Goal: Transaction & Acquisition: Purchase product/service

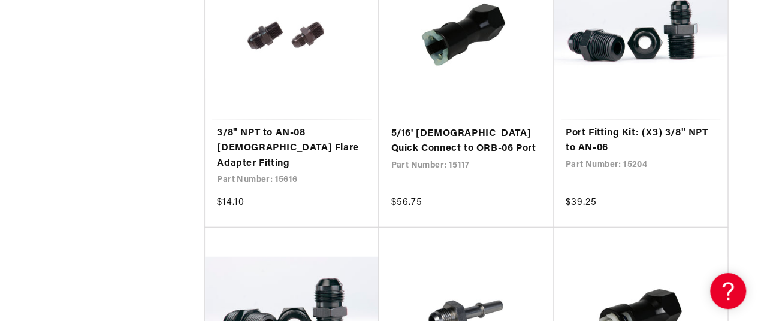
scroll to position [0, 474]
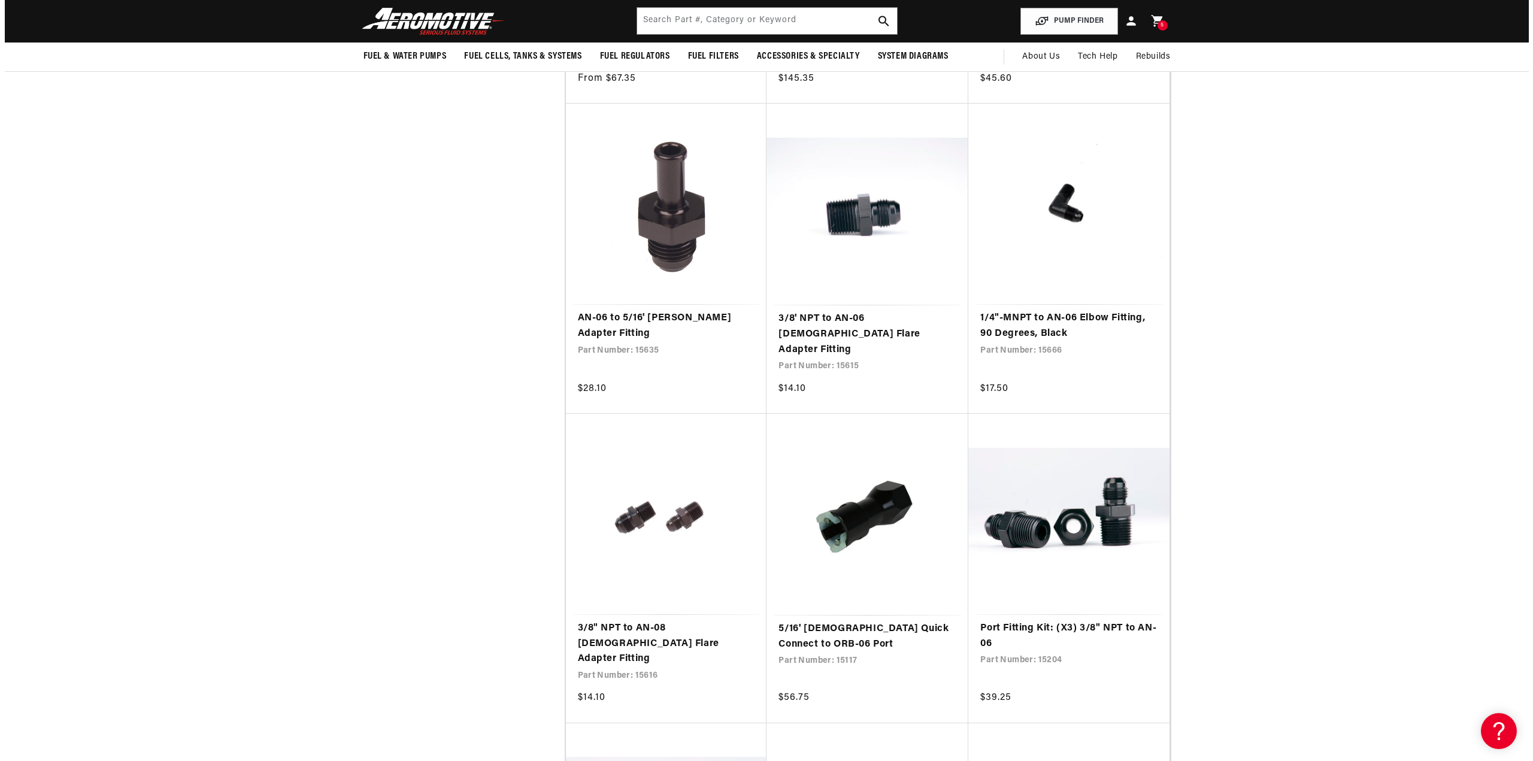
scroll to position [0, 474]
click at [757, 19] on icon at bounding box center [1152, 21] width 12 height 13
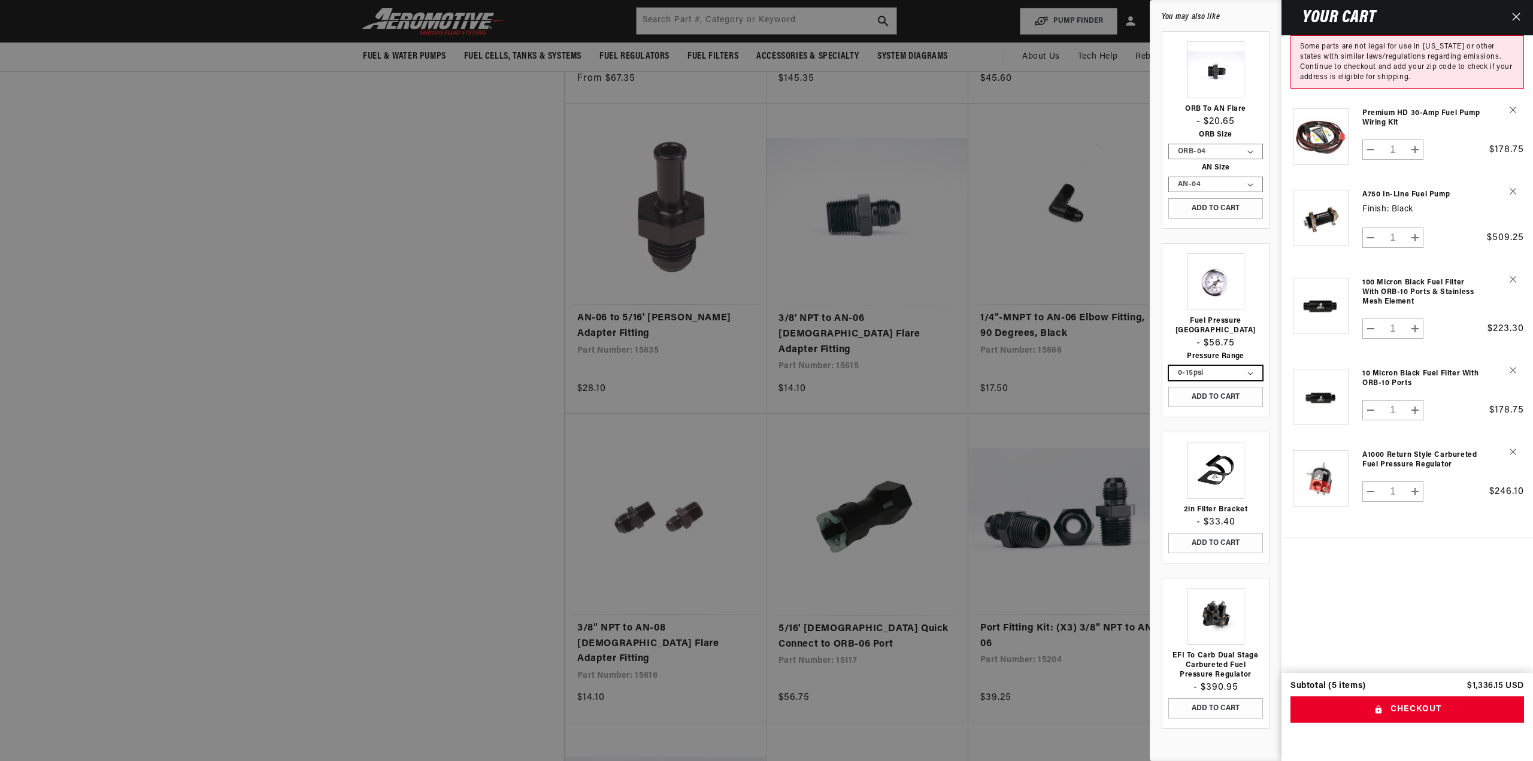
click at [757, 320] on select "0-15psi 0-100psi" at bounding box center [1215, 373] width 93 height 14
click at [757, 320] on link "Fuel Pressure [GEOGRAPHIC_DATA]" at bounding box center [1215, 325] width 95 height 19
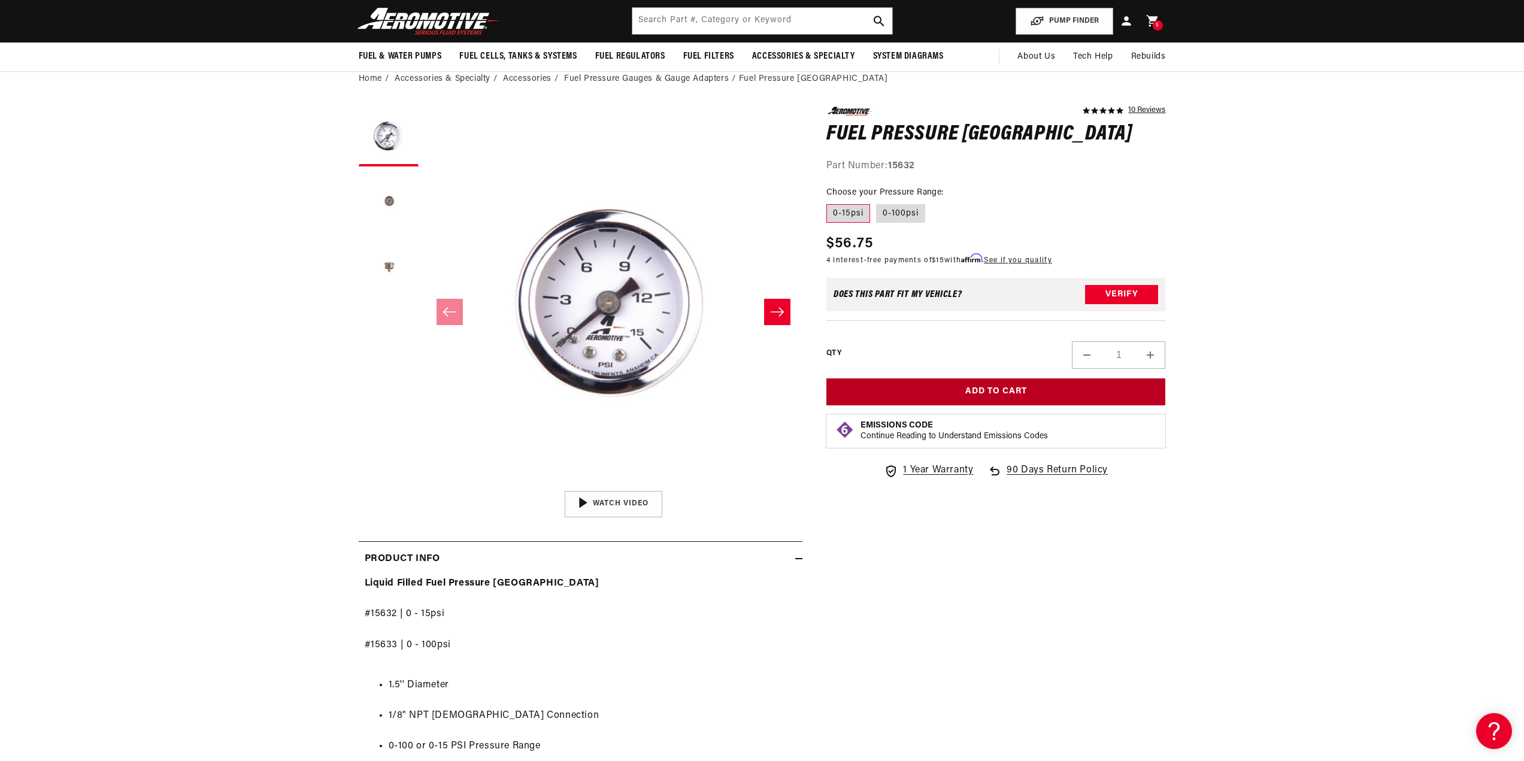
scroll to position [0, 474]
click at [988, 386] on button "Add to Cart" at bounding box center [996, 391] width 340 height 27
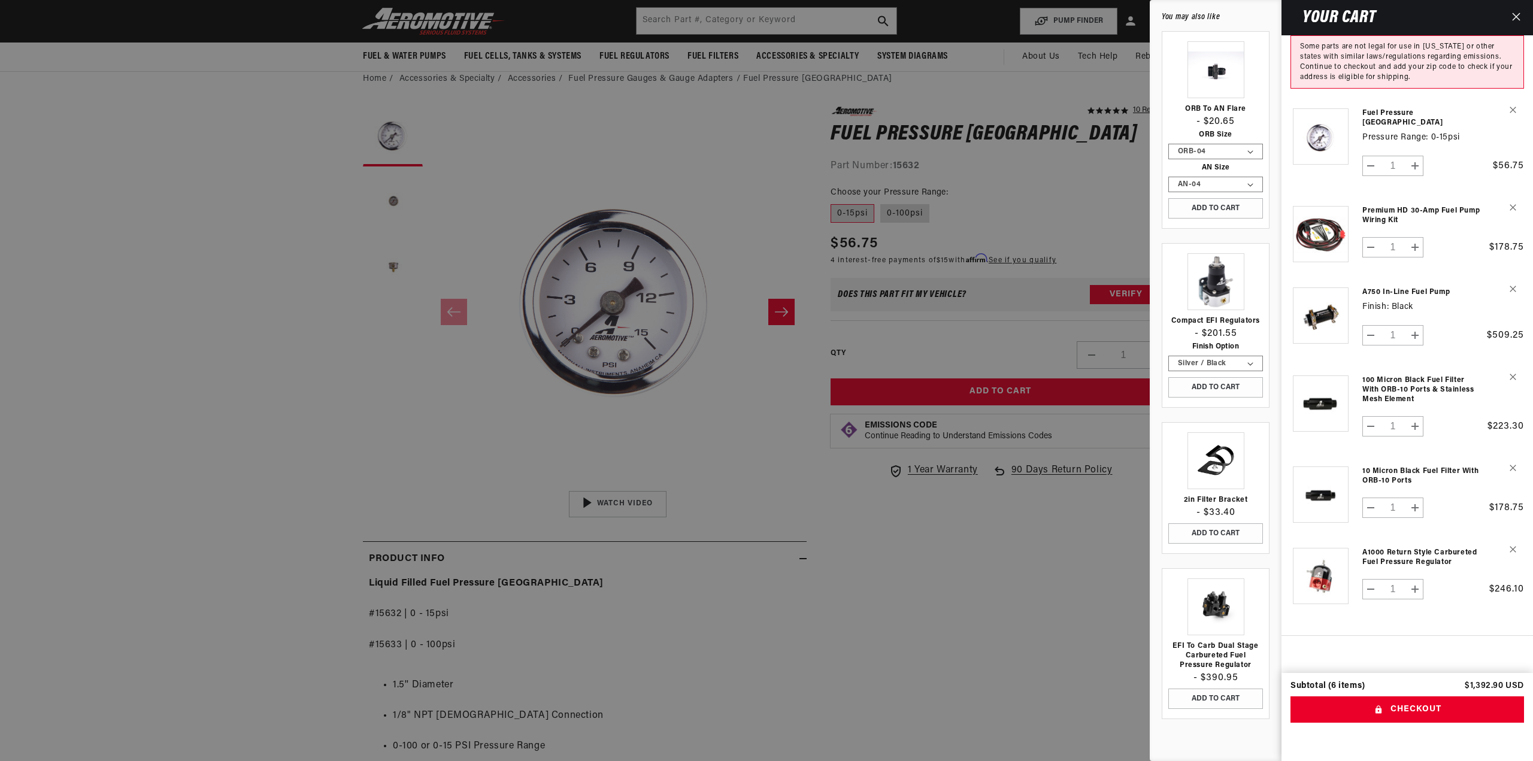
click at [690, 78] on div at bounding box center [766, 380] width 1533 height 761
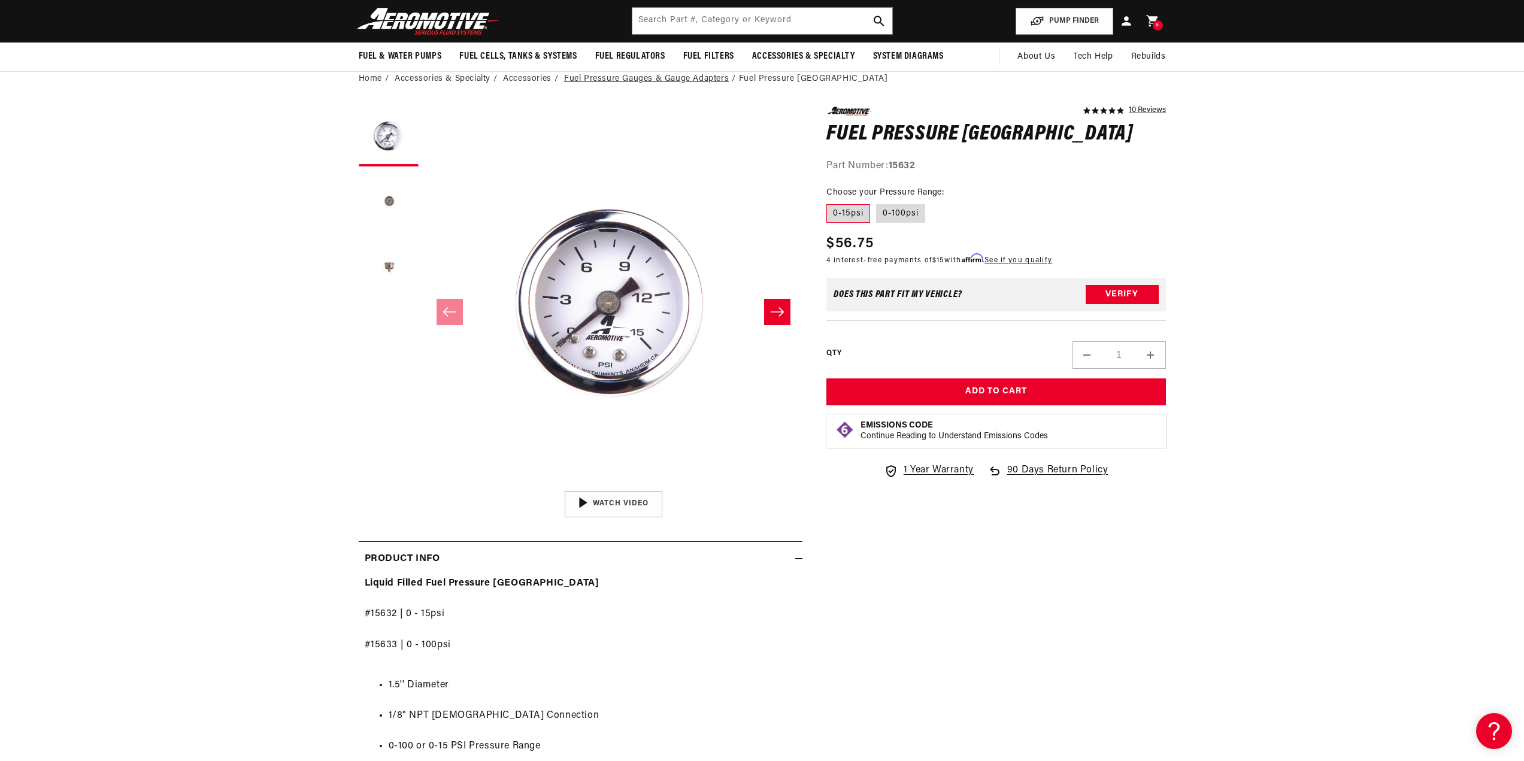
scroll to position [0, 0]
click at [690, 78] on link "Fuel Pressure Gauges & Gauge Adapters" at bounding box center [646, 78] width 165 height 13
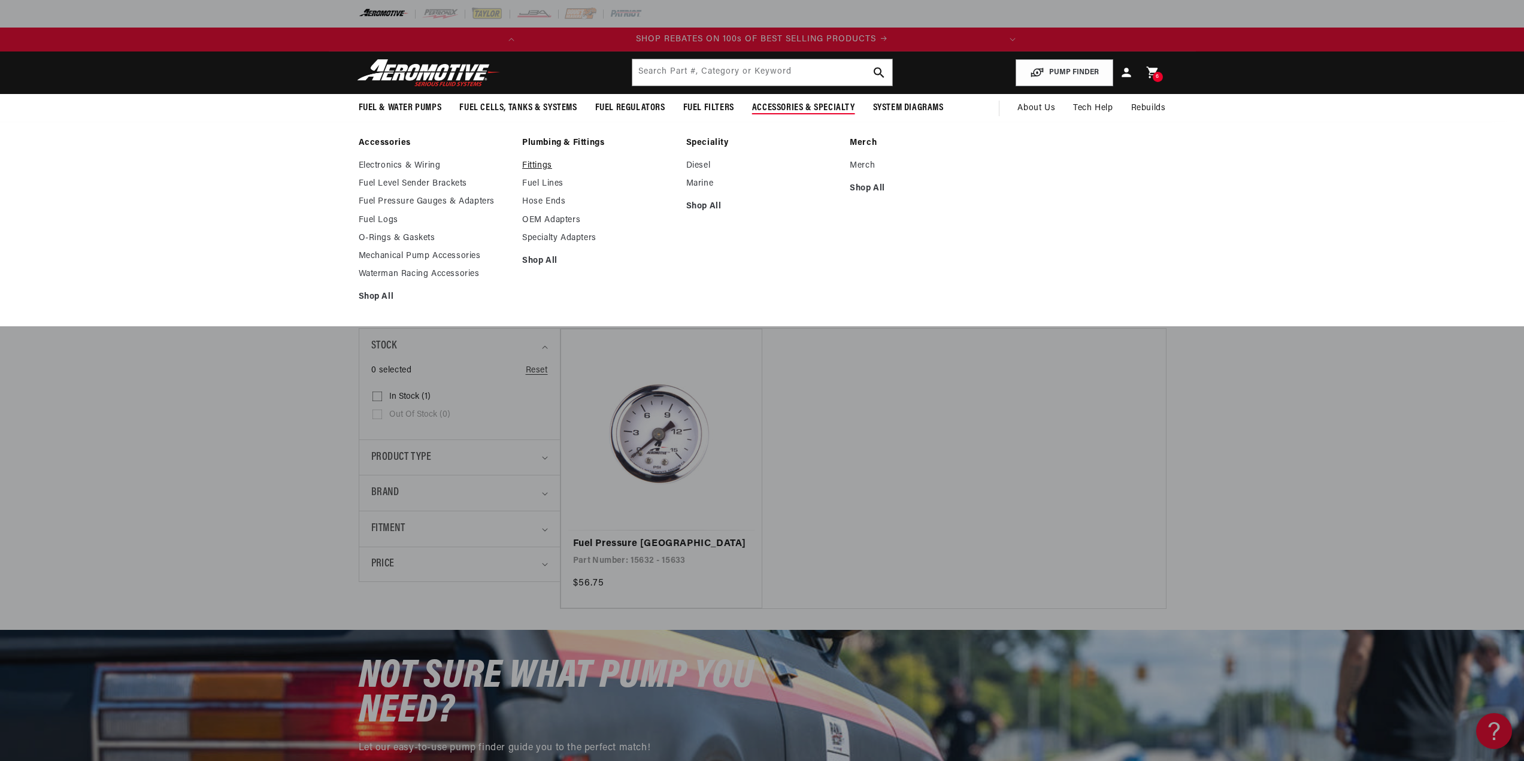
click at [546, 166] on link "Fittings" at bounding box center [598, 165] width 152 height 11
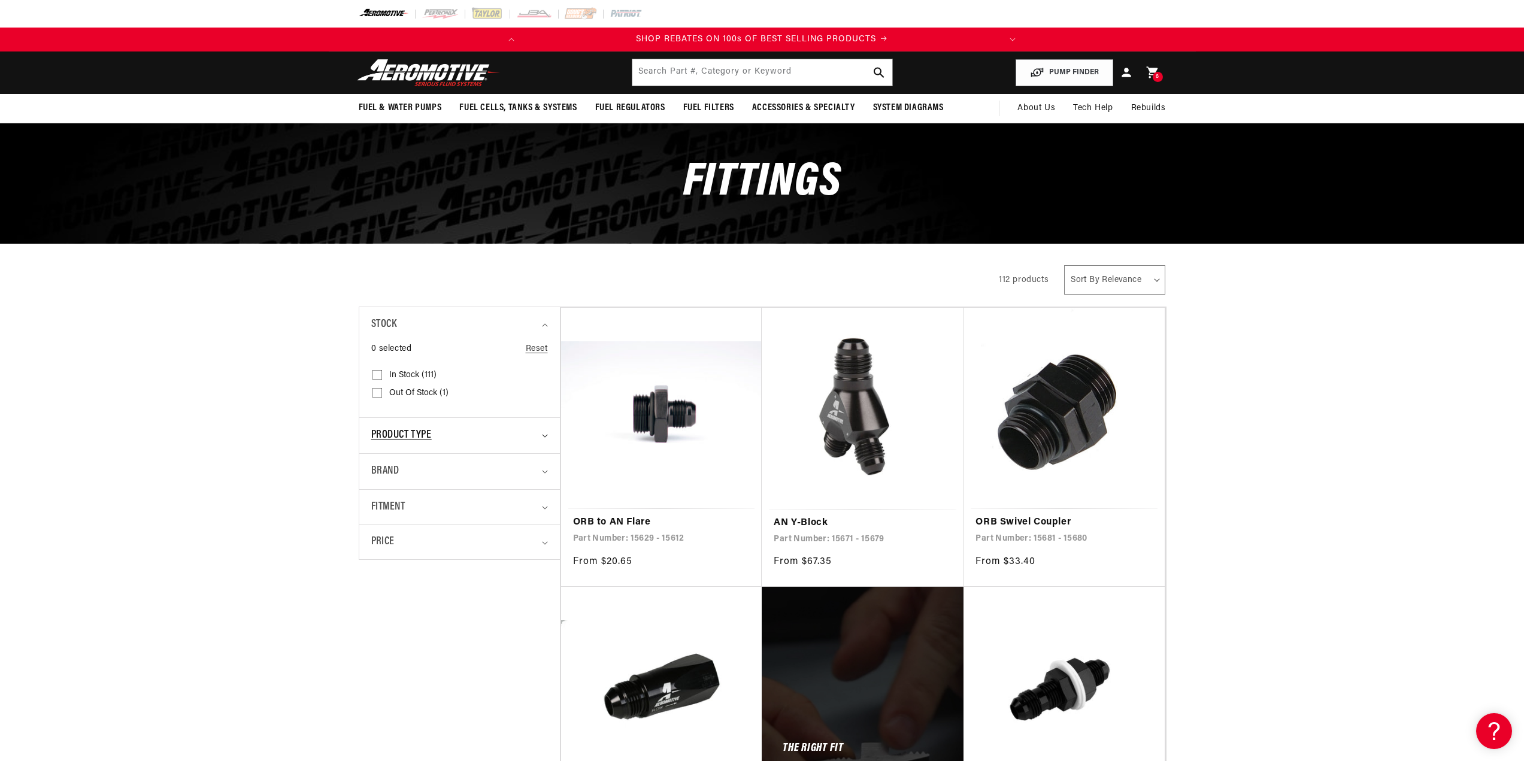
click at [540, 432] on summary "Product type" at bounding box center [459, 435] width 177 height 35
click at [380, 575] on input "Fittings & Hardware (1) Fittings & Hardware (1 product)" at bounding box center [377, 579] width 10 height 10
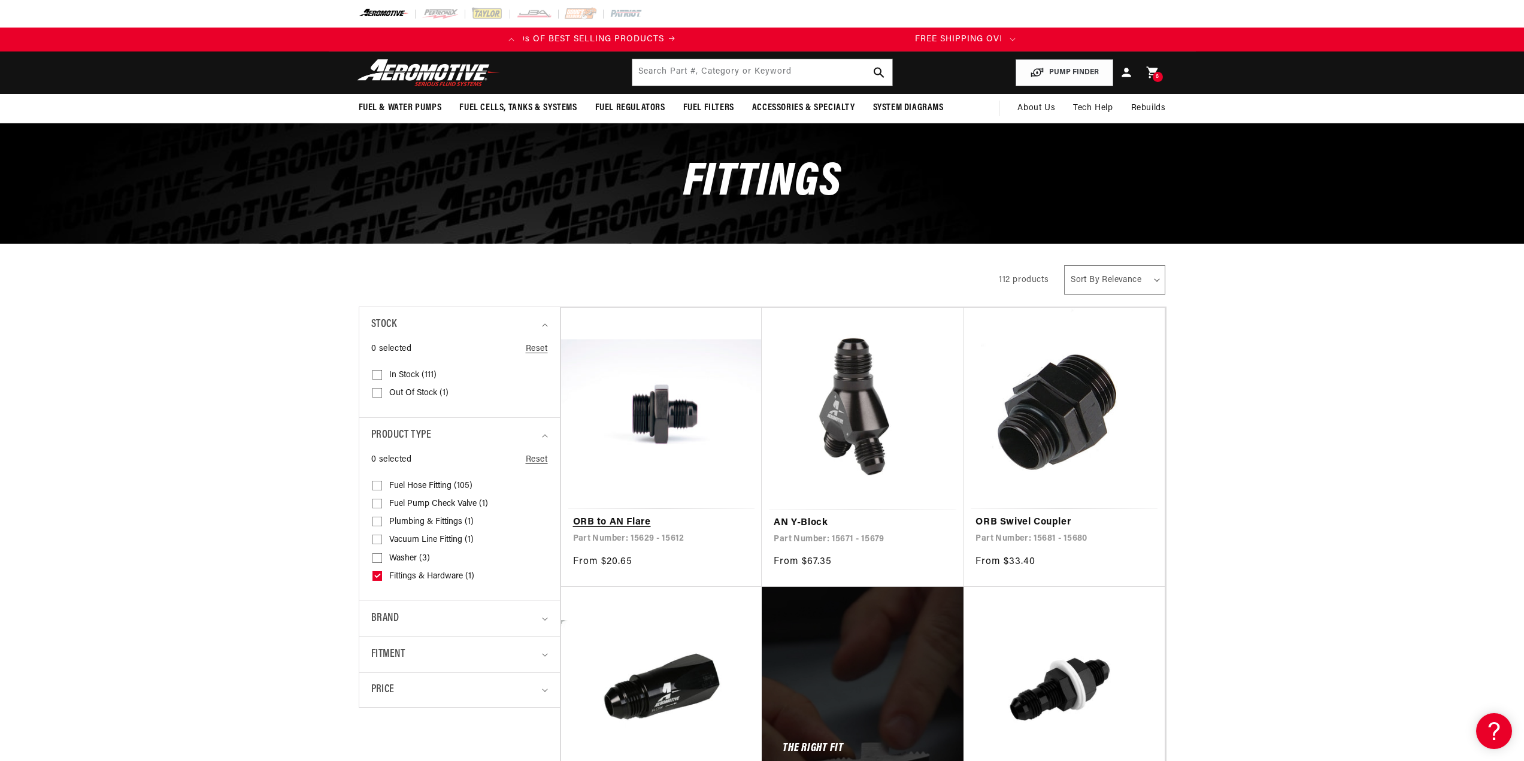
scroll to position [0, 48]
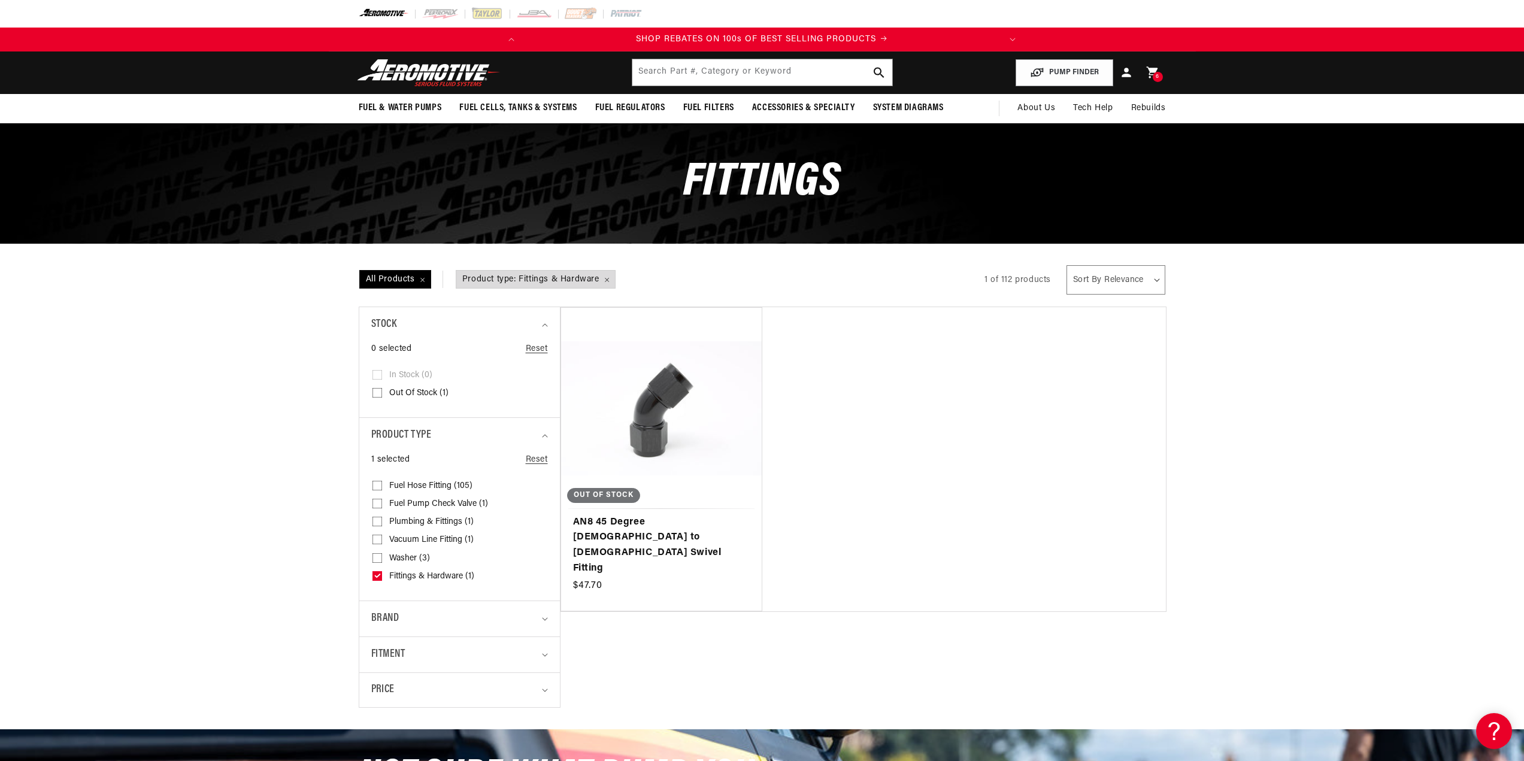
click at [379, 574] on icon at bounding box center [377, 576] width 7 height 4
click at [379, 574] on input "Fittings & Hardware (1) Fittings & Hardware (1 product)" at bounding box center [377, 579] width 10 height 10
checkbox input "false"
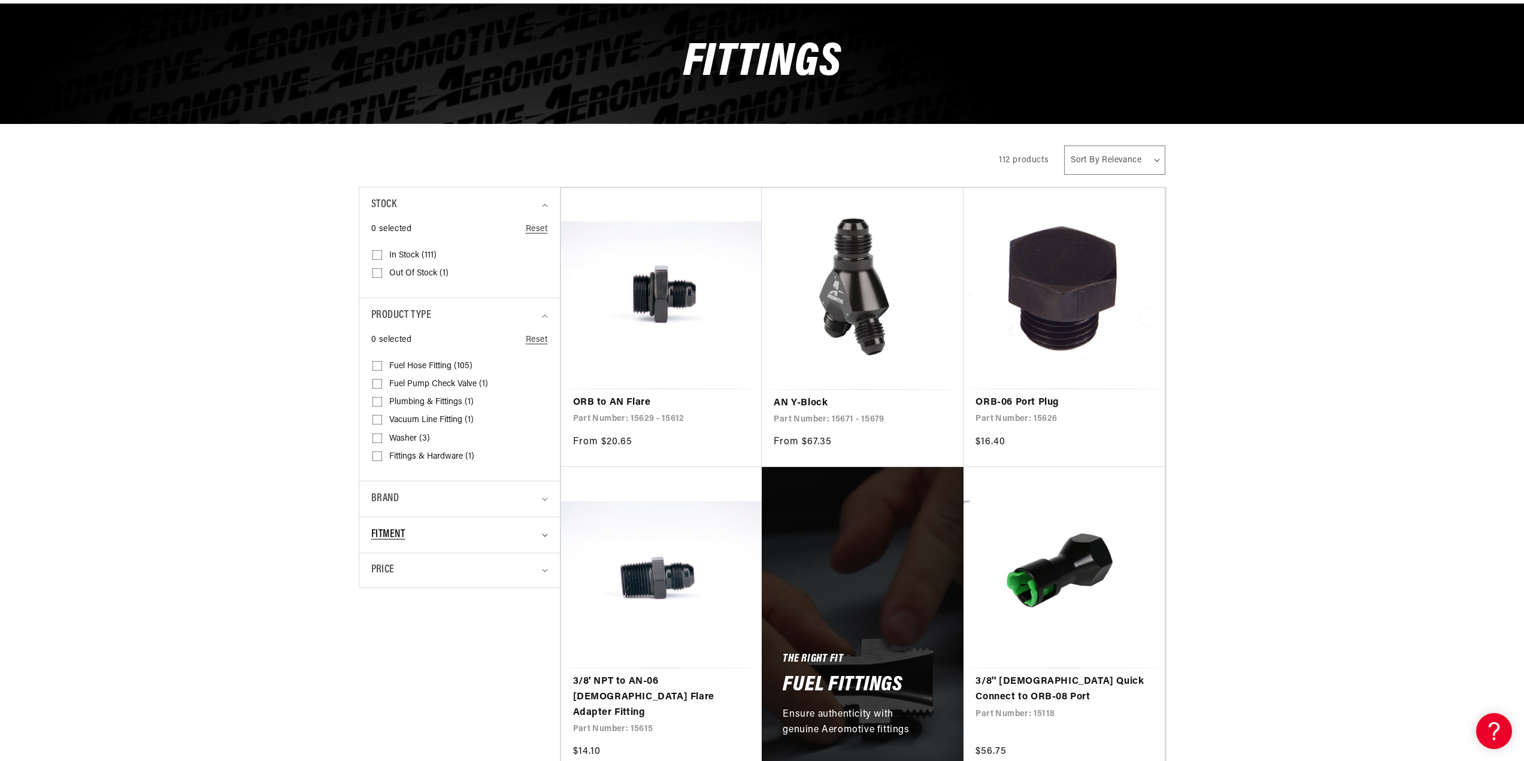
scroll to position [0, 474]
click at [540, 536] on summary "Fitment" at bounding box center [459, 534] width 177 height 35
click at [541, 537] on summary "Fitment" at bounding box center [459, 534] width 177 height 35
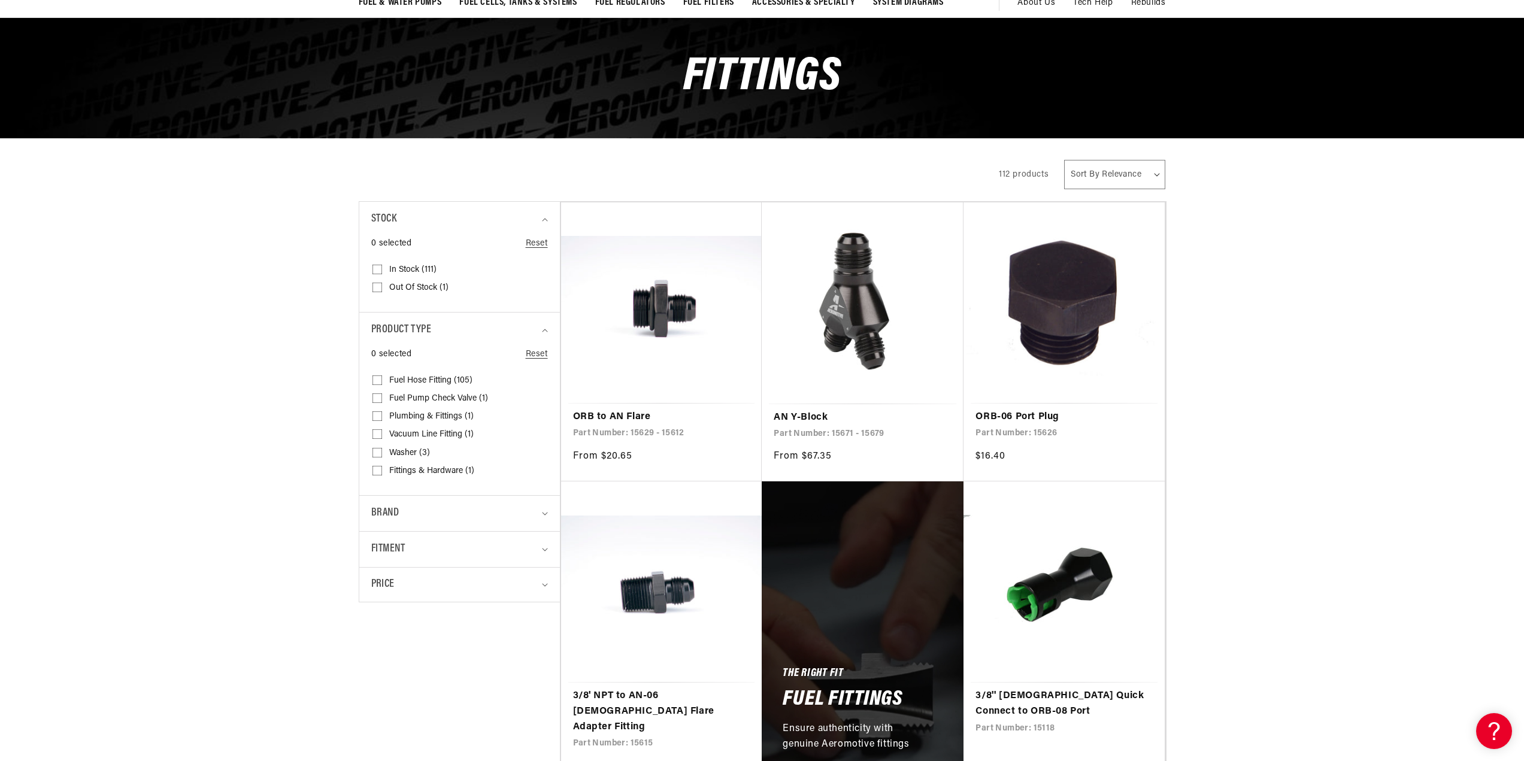
scroll to position [0, 0]
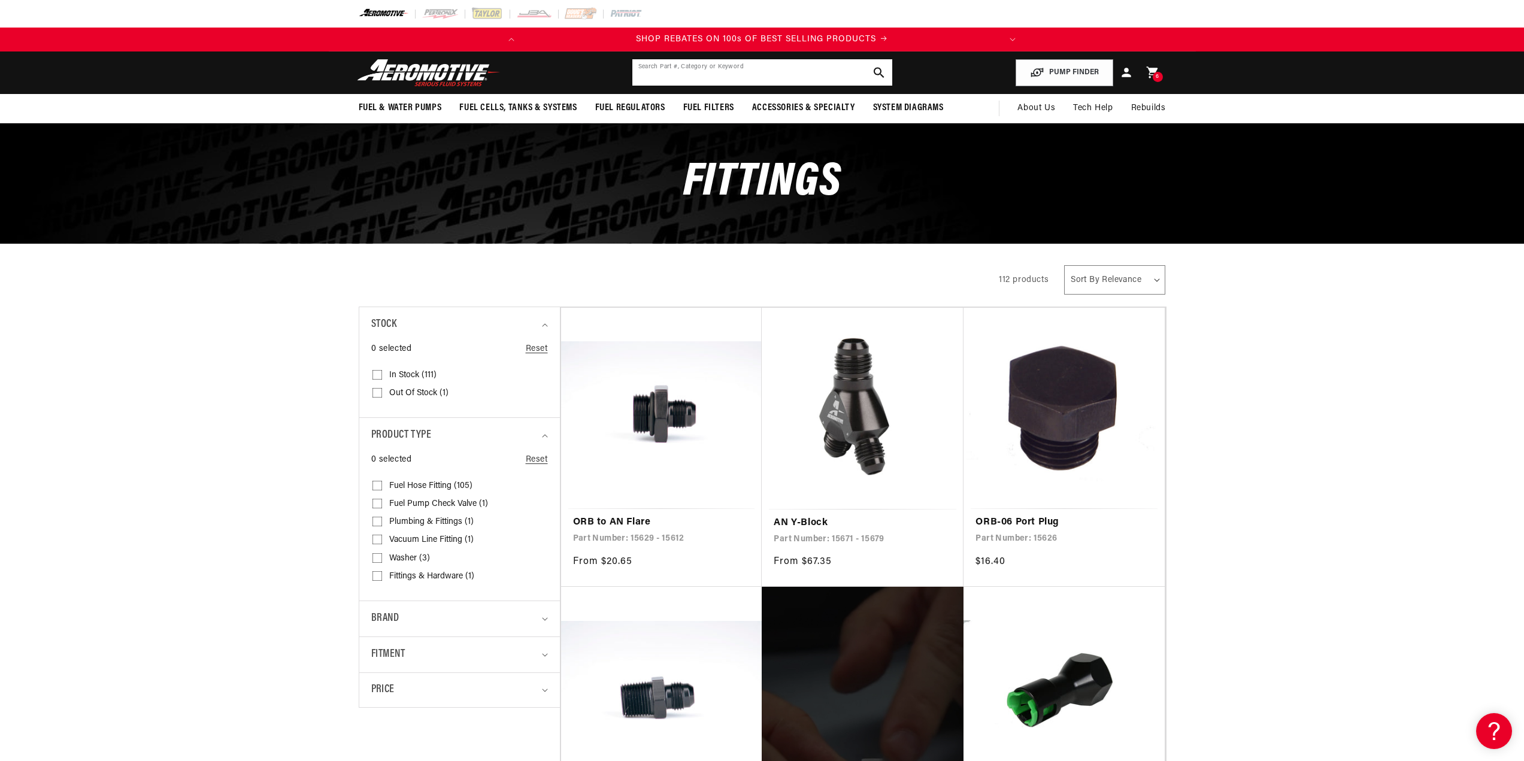
click at [736, 72] on input "text" at bounding box center [762, 72] width 260 height 26
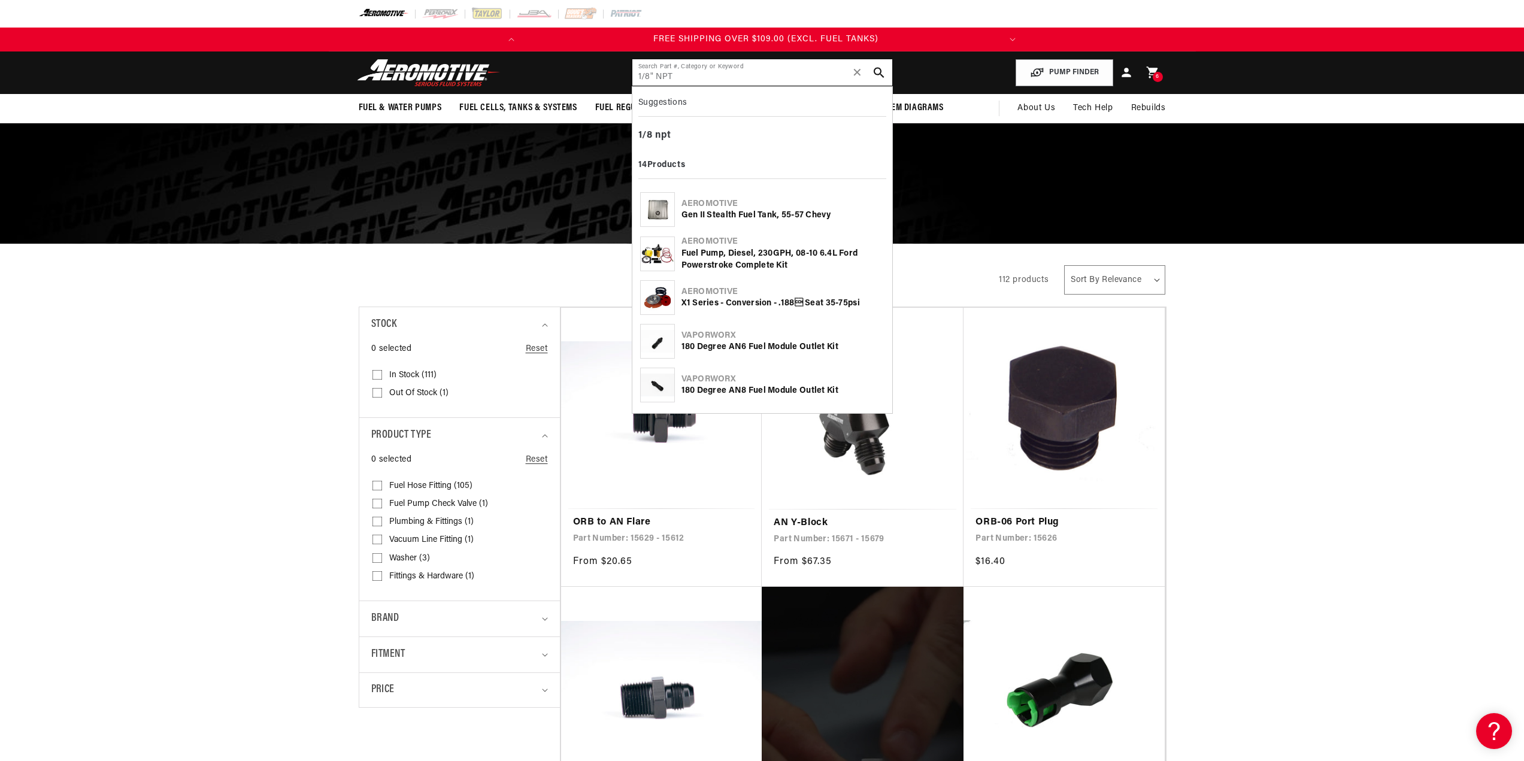
type input "1/8" NPT"
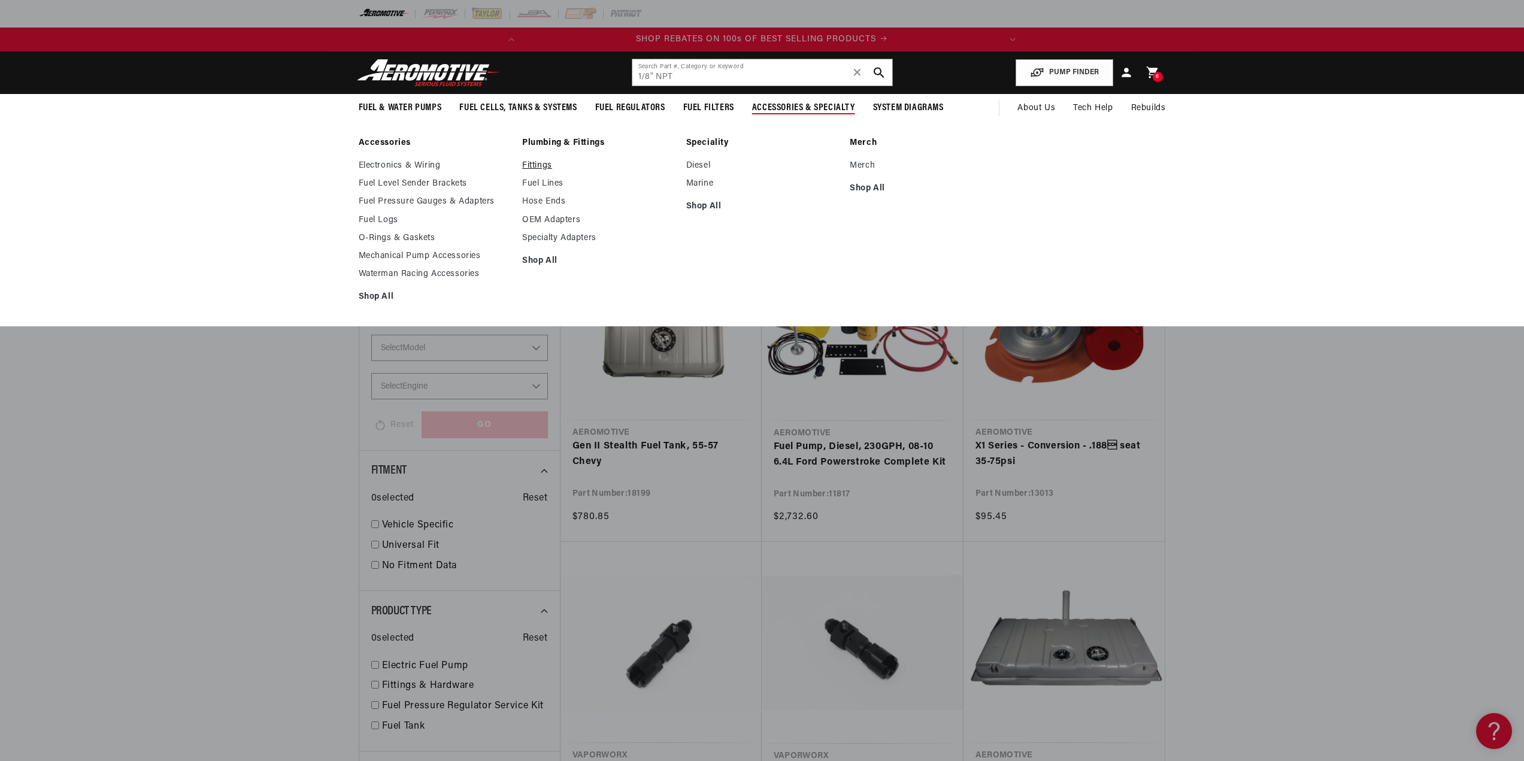
click at [536, 165] on link "Fittings" at bounding box center [598, 165] width 152 height 11
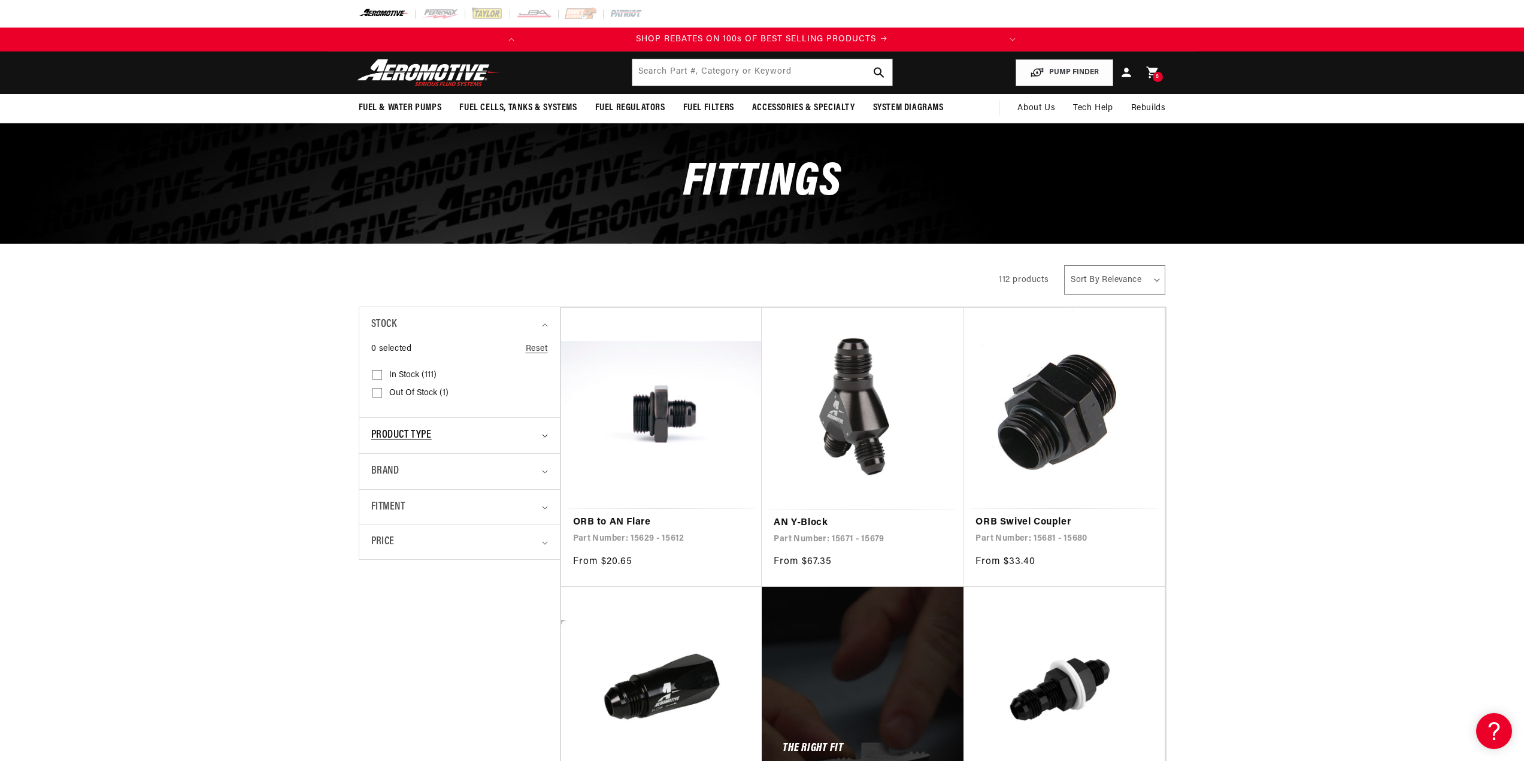
click at [540, 434] on summary "Product type" at bounding box center [459, 435] width 177 height 35
click at [541, 434] on summary "Product type" at bounding box center [459, 435] width 177 height 35
click at [543, 437] on icon "Product type (0 selected)" at bounding box center [545, 436] width 6 height 4
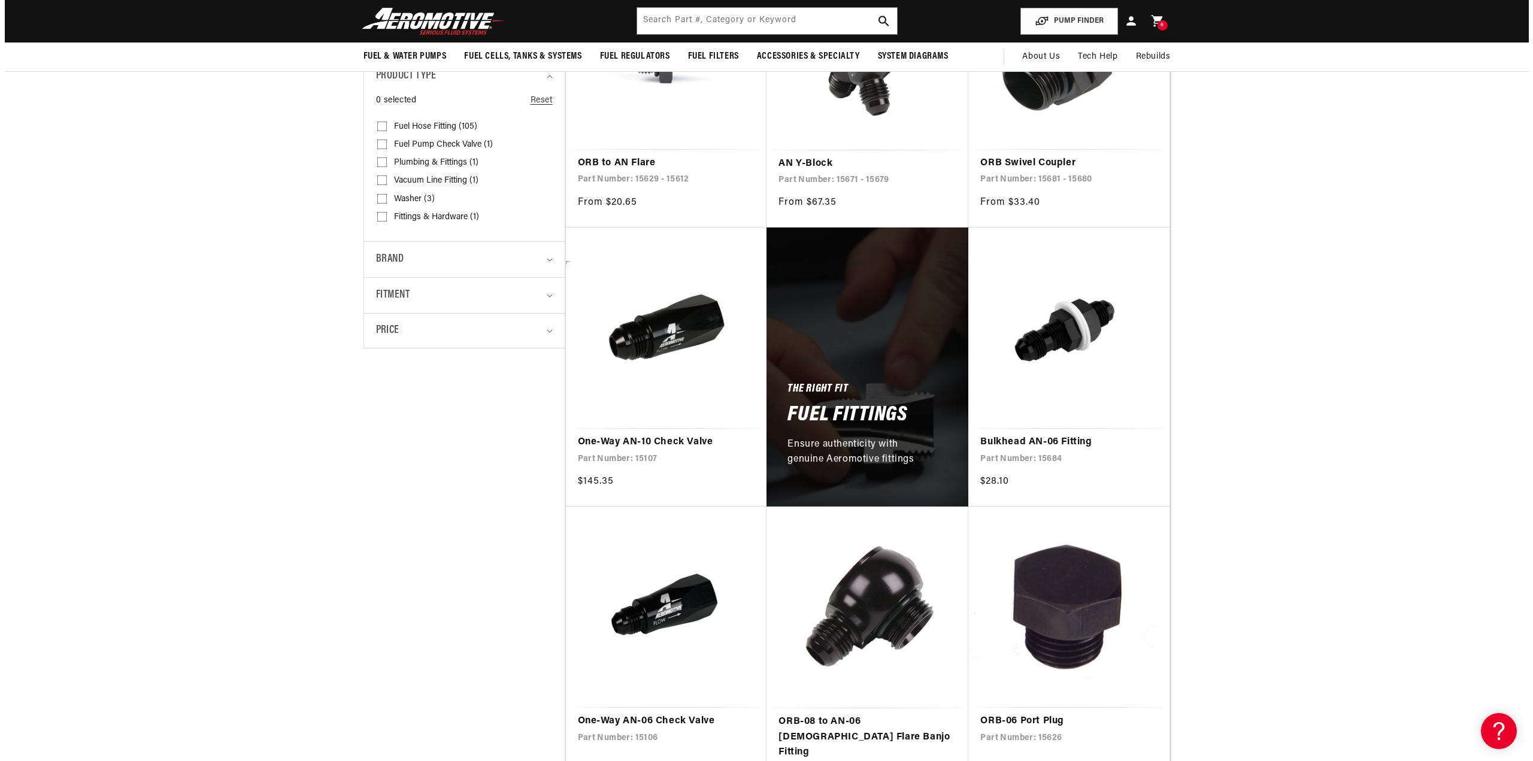
scroll to position [0, 0]
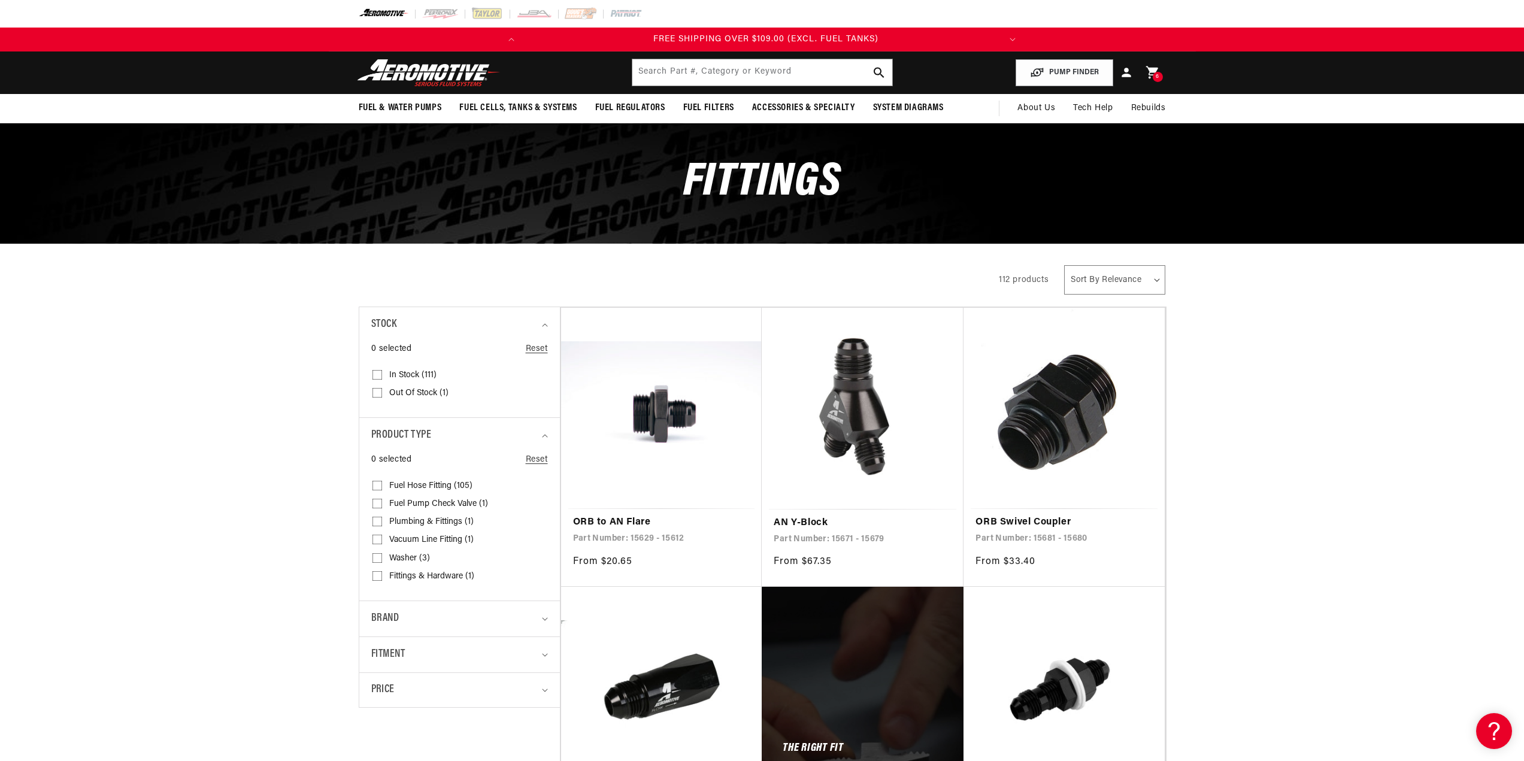
click at [1150, 74] on icon at bounding box center [1153, 73] width 16 height 16
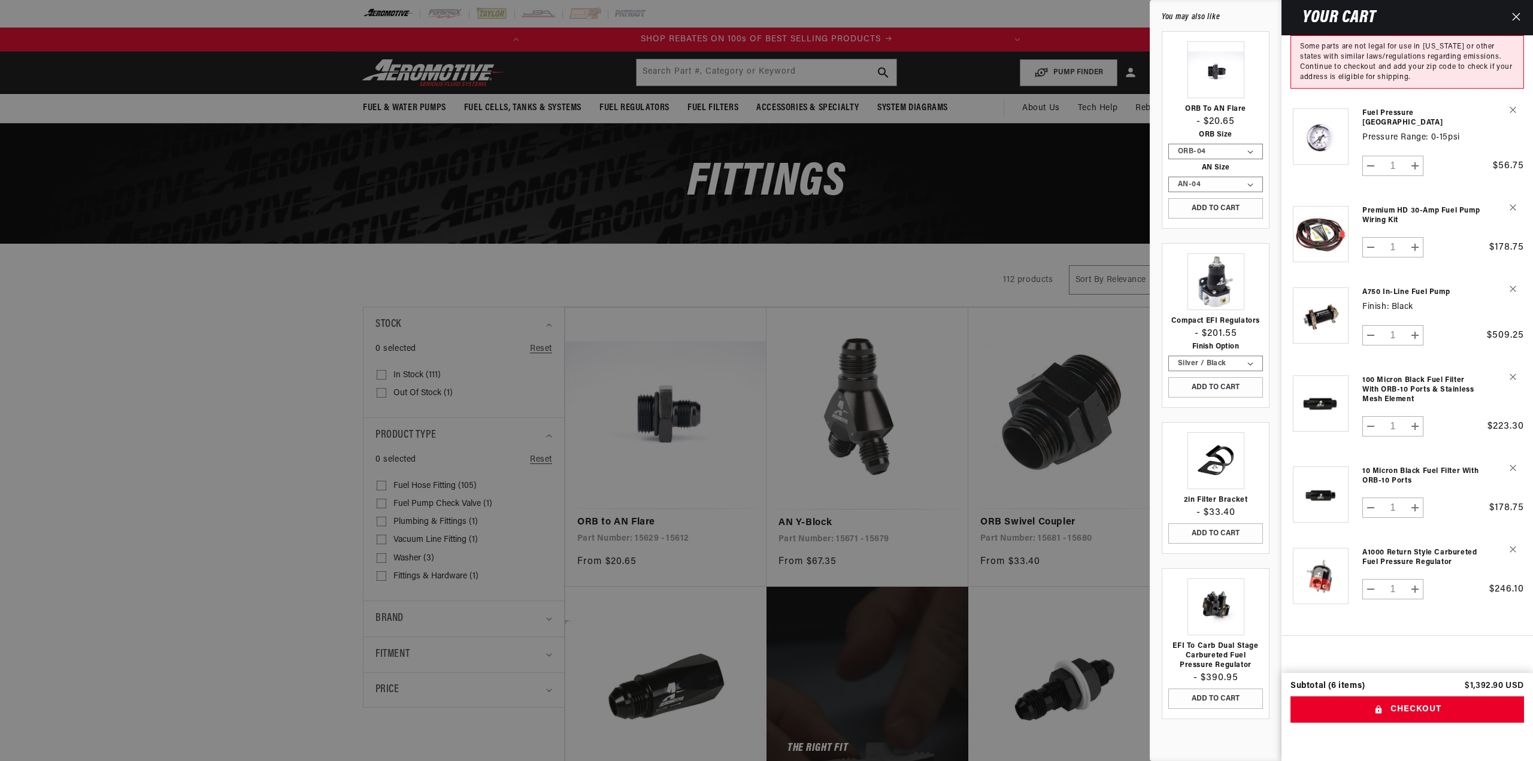
click at [1072, 179] on div at bounding box center [766, 380] width 1533 height 761
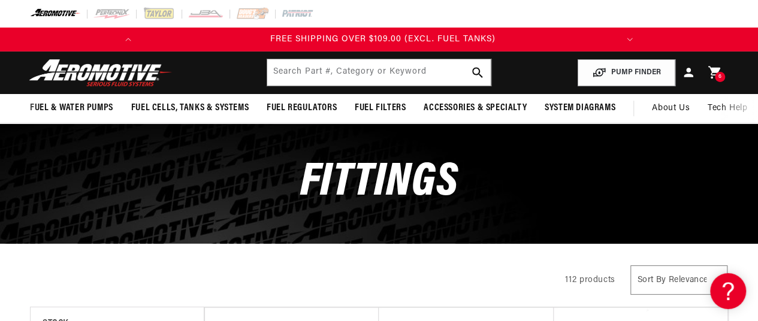
click at [715, 68] on icon at bounding box center [714, 72] width 12 height 13
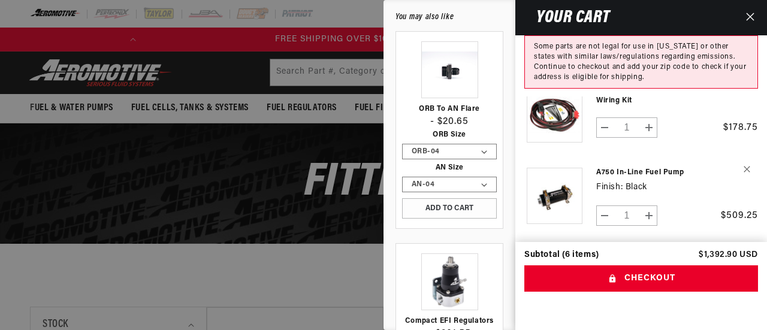
scroll to position [0, 474]
click at [641, 168] on link "A750 In-Line Fuel Pump" at bounding box center [655, 173] width 119 height 10
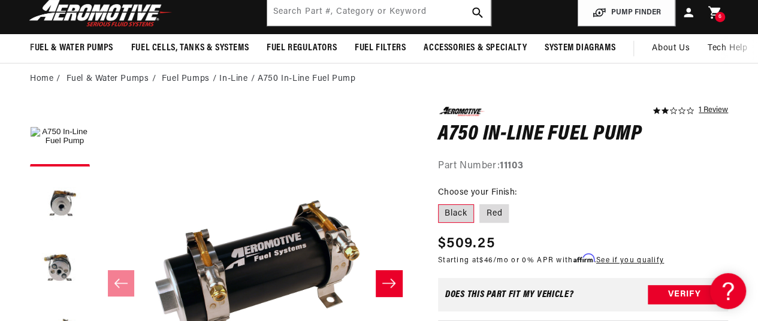
scroll to position [0, 152]
click at [711, 12] on icon at bounding box center [714, 13] width 12 height 13
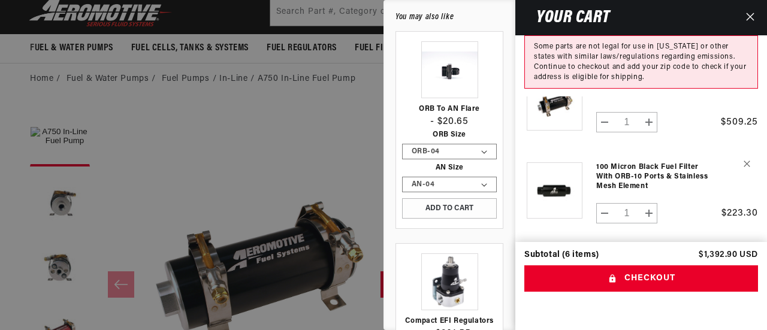
scroll to position [240, 0]
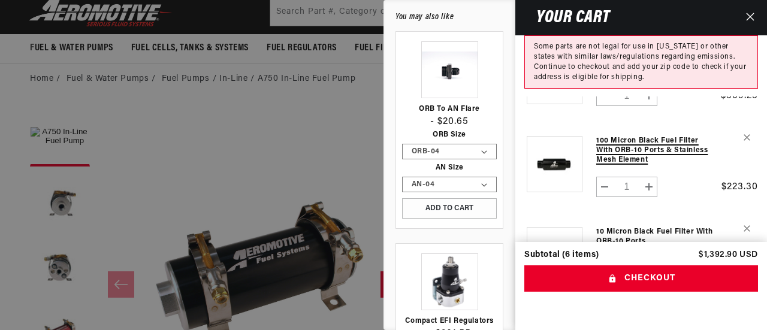
click at [632, 142] on link "100 Micron Black Fuel Filter with ORB-10 Ports & Stainless Mesh Element" at bounding box center [655, 150] width 119 height 29
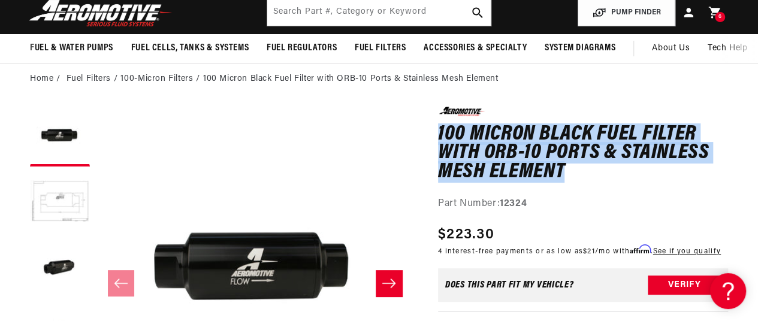
drag, startPoint x: 437, startPoint y: 131, endPoint x: 561, endPoint y: 175, distance: 131.4
click at [561, 175] on h1 "100 Micron Black Fuel Filter with ORB-10 Ports & Stainless Mesh Element" at bounding box center [583, 153] width 290 height 57
copy h1 "100 Micron Black Fuel Filter with ORB-10 Ports & Stainless Mesh Element"
click at [717, 17] on div "6 6 items" at bounding box center [719, 17] width 10 height 10
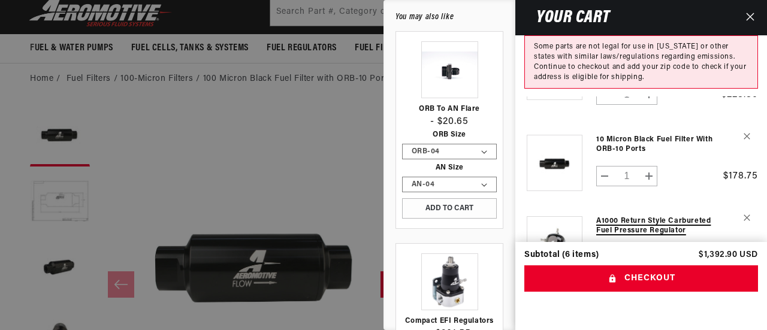
scroll to position [359, 0]
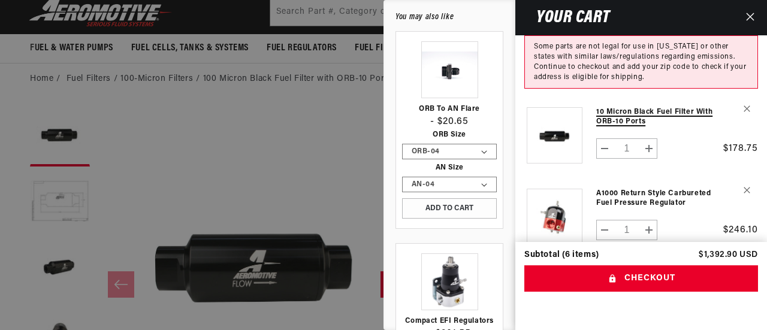
click at [602, 108] on link "10 Micron Black Fuel Filter with ORB-10 Ports" at bounding box center [655, 116] width 119 height 19
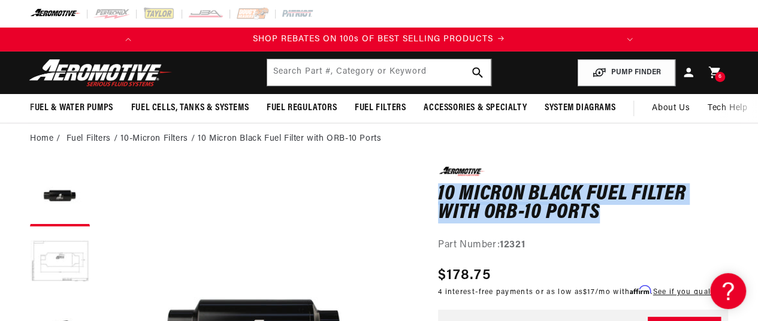
drag, startPoint x: 438, startPoint y: 192, endPoint x: 607, endPoint y: 211, distance: 169.4
click at [607, 211] on h1 "10 Micron Black Fuel Filter with ORB-10 Ports" at bounding box center [583, 204] width 290 height 38
copy h1 "10 Micron Black Fuel Filter with ORB-10 Ports"
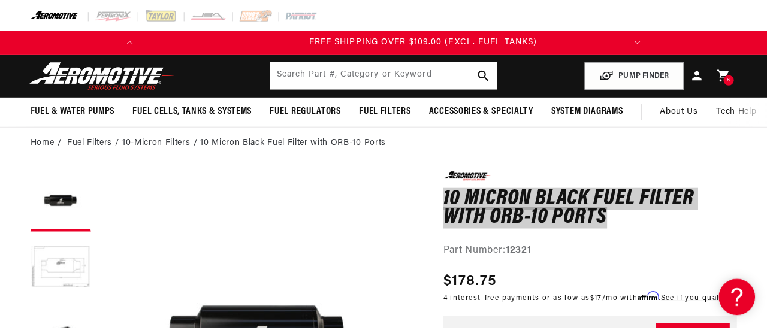
scroll to position [0, 474]
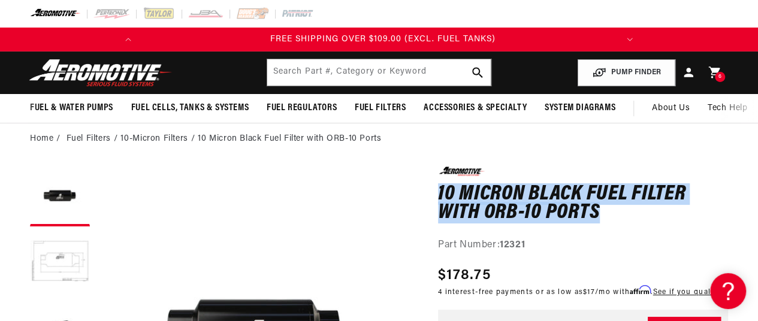
click at [718, 77] on span "6" at bounding box center [720, 77] width 4 height 10
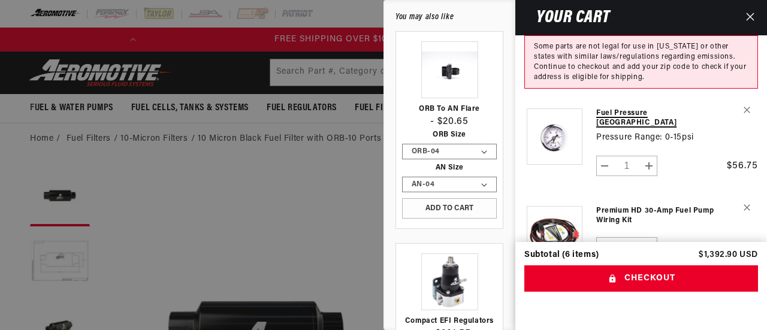
click at [648, 113] on link "Fuel Pressure [GEOGRAPHIC_DATA]" at bounding box center [655, 117] width 119 height 19
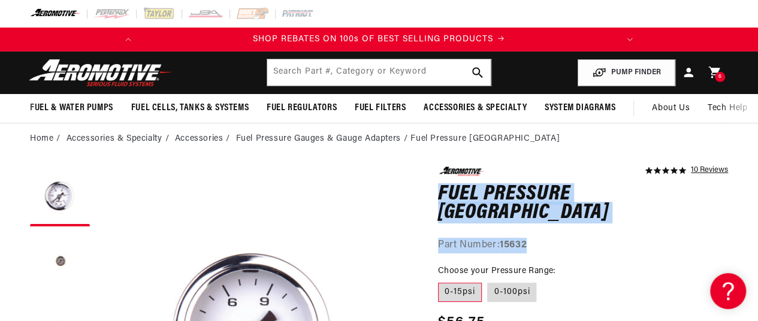
drag, startPoint x: 440, startPoint y: 192, endPoint x: 550, endPoint y: 220, distance: 113.9
click at [550, 220] on div "5.0 star rating 10 Reviews Fuel Pressure Gauges Fuel Pressure Gauges 5.0 star r…" at bounding box center [583, 209] width 290 height 86
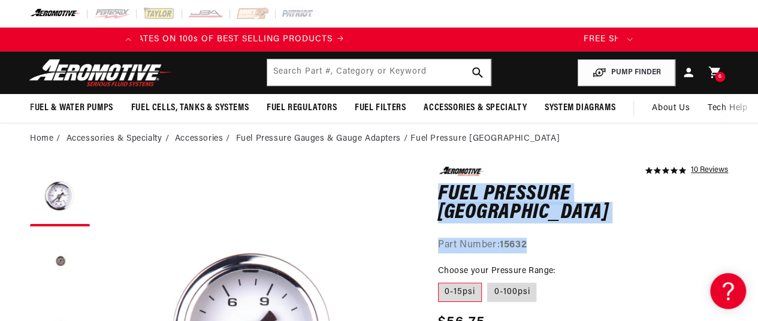
copy div "Fuel Pressure Gauges Fuel Pressure Gauges 5.0 star rating 10 Reviews Part Numbe…"
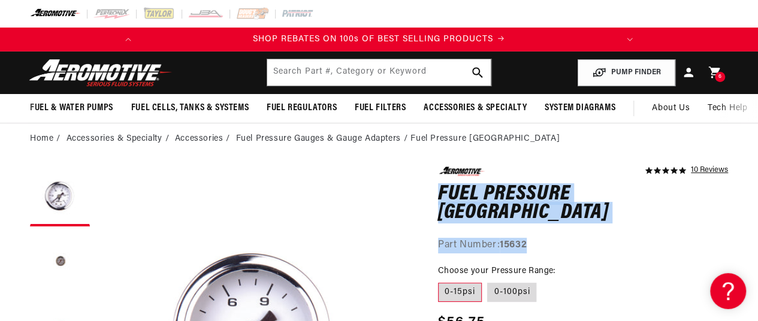
click at [711, 69] on icon at bounding box center [713, 72] width 11 height 11
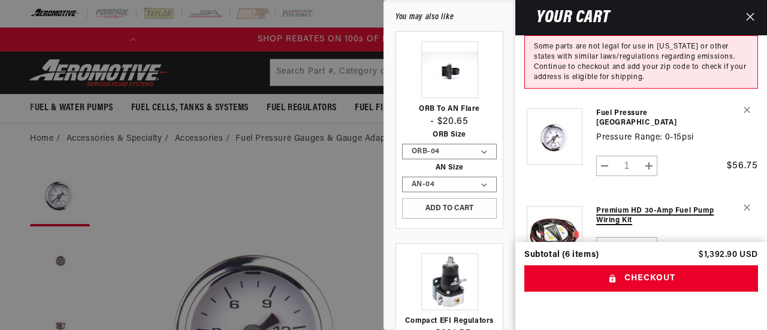
click at [630, 206] on link "Premium HD 30-Amp Fuel Pump Wiring Kit" at bounding box center [655, 215] width 119 height 19
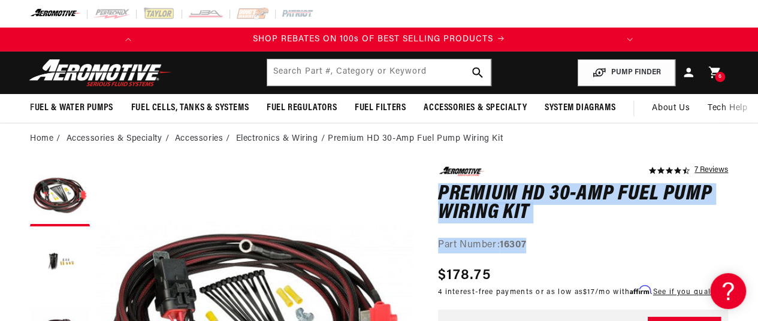
drag, startPoint x: 438, startPoint y: 190, endPoint x: 532, endPoint y: 232, distance: 103.7
click at [532, 232] on div "4.4 star rating 7 Reviews Premium HD 30-Amp Fuel Pump Wiring Kit Premium HD 30-…" at bounding box center [583, 209] width 290 height 86
copy div "Premium HD 30-Amp Fuel Pump Wiring Kit Premium HD 30-Amp Fuel Pump Wiring Kit 4…"
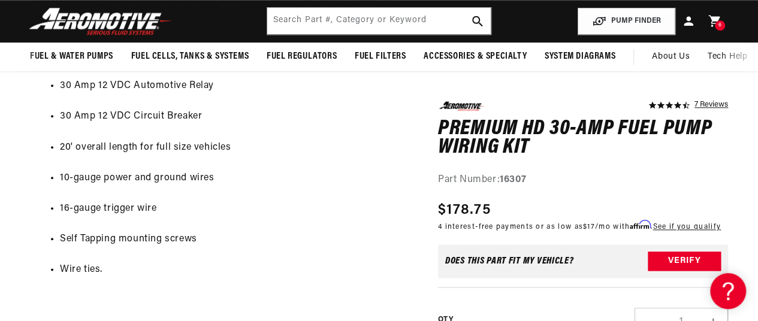
click at [714, 26] on div "6 6 items" at bounding box center [719, 25] width 10 height 10
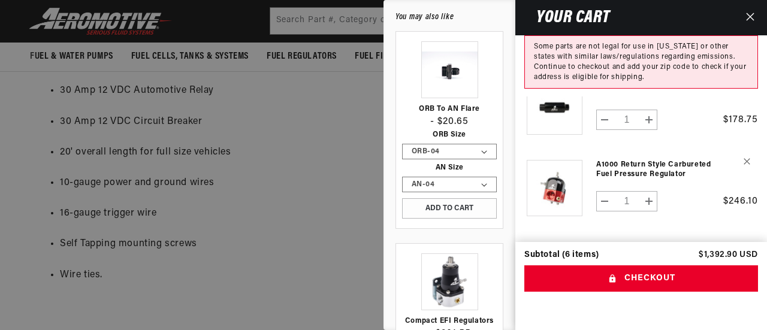
scroll to position [393, 0]
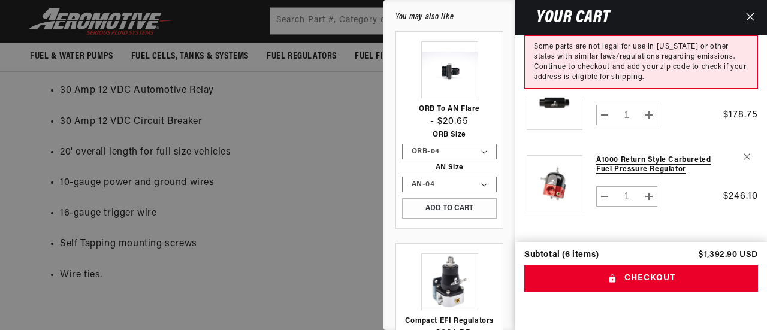
click at [620, 155] on link "A1000 Return Style Carbureted Fuel Pressure Regulator" at bounding box center [655, 164] width 119 height 19
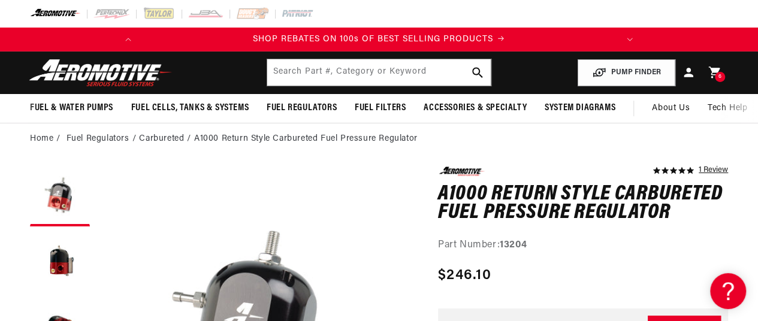
click at [438, 191] on h1 "A1000 Return Style Carbureted Fuel Pressure Regulator" at bounding box center [583, 204] width 290 height 38
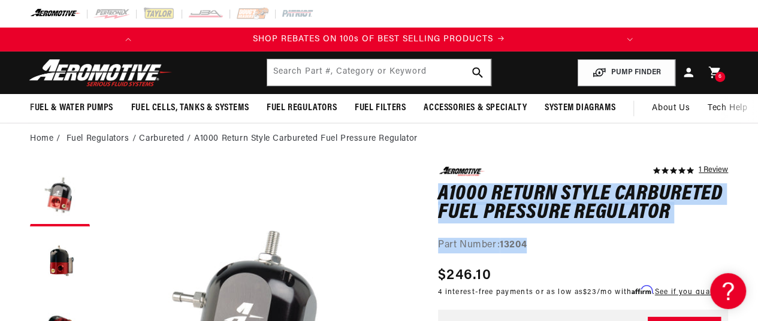
drag, startPoint x: 440, startPoint y: 191, endPoint x: 538, endPoint y: 238, distance: 109.0
click at [538, 238] on div "5.0 star rating 1 Review A1000 Return Style Carbureted Fuel Pressure Regulator …" at bounding box center [583, 209] width 290 height 86
copy div "A1000 Return Style Carbureted Fuel Pressure Regulator A1000 Return Style Carbur…"
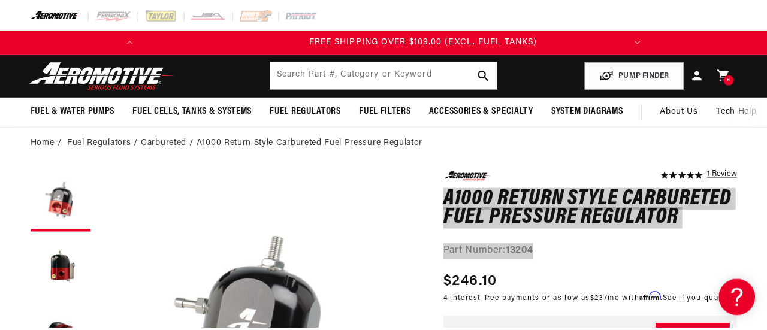
scroll to position [0, 474]
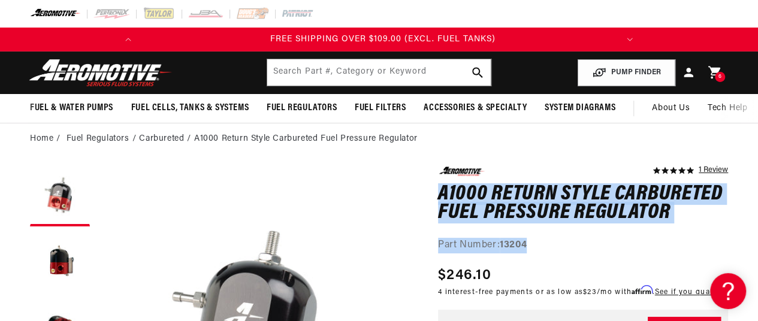
click at [715, 68] on icon at bounding box center [714, 72] width 12 height 13
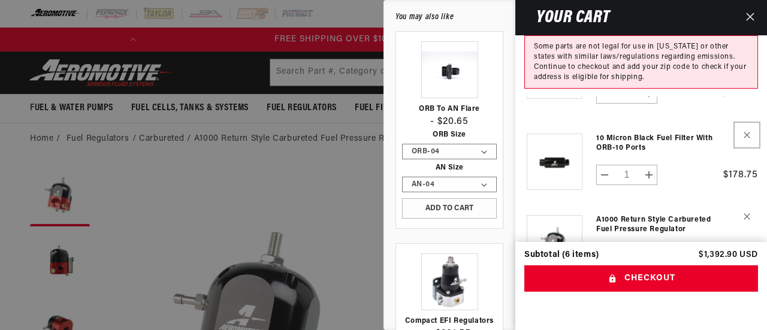
click at [743, 132] on icon "Remove 10 Micron Black Fuel Filter with ORB-10 Ports" at bounding box center [746, 135] width 7 height 7
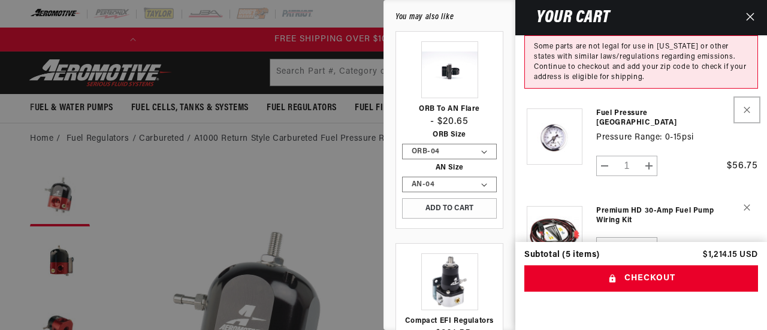
click at [741, 108] on button "Remove Fuel Pressure Gauges - 0-15psi" at bounding box center [746, 109] width 21 height 21
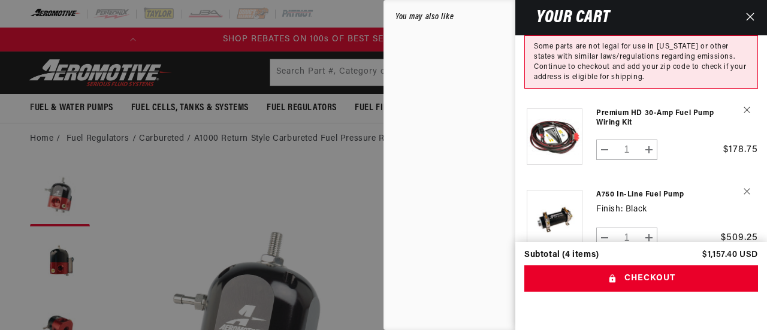
scroll to position [0, 0]
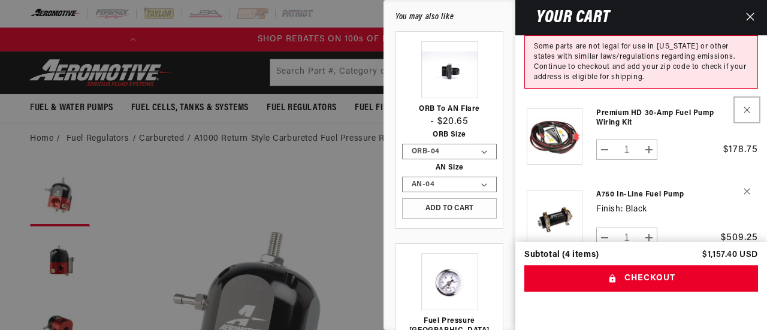
click at [744, 110] on icon "Remove Premium HD 30-Amp Fuel Pump Wiring Kit" at bounding box center [746, 110] width 6 height 6
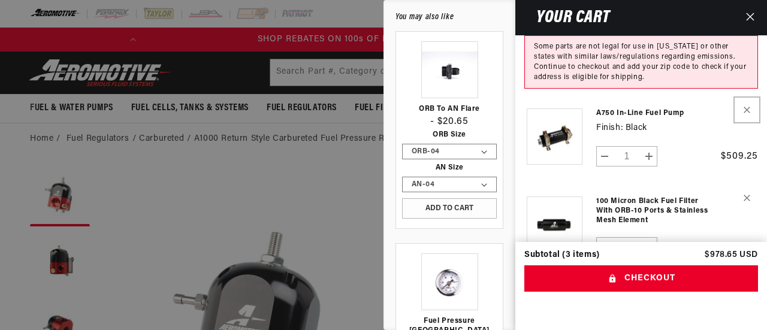
click at [744, 110] on icon "Remove A750 In-Line Fuel Pump - Black" at bounding box center [746, 110] width 6 height 6
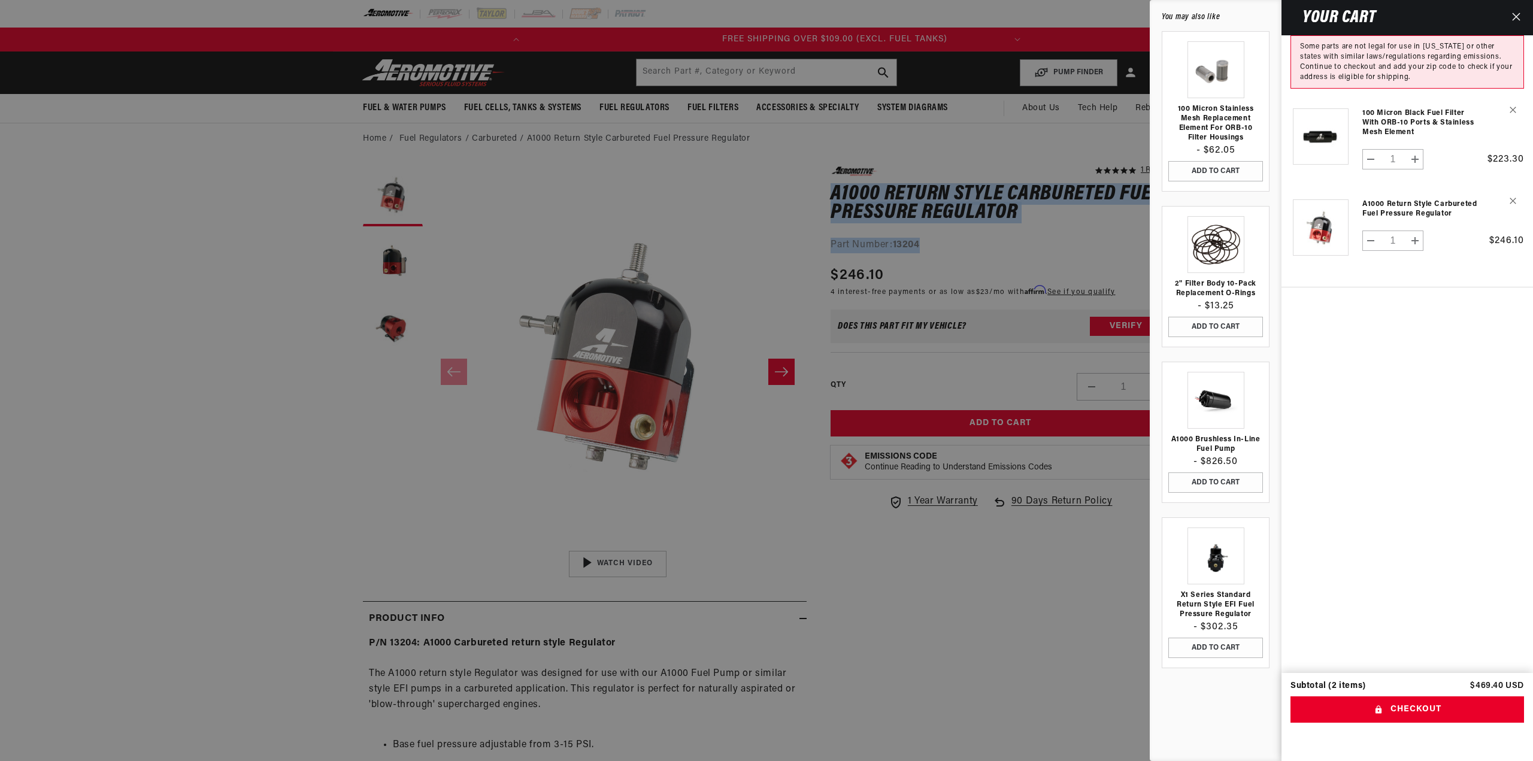
scroll to position [0, 474]
click at [757, 107] on icon "Remove 100 Micron Black Fuel Filter with ORB-10 Ports & Stainless Mesh Element" at bounding box center [1513, 110] width 7 height 7
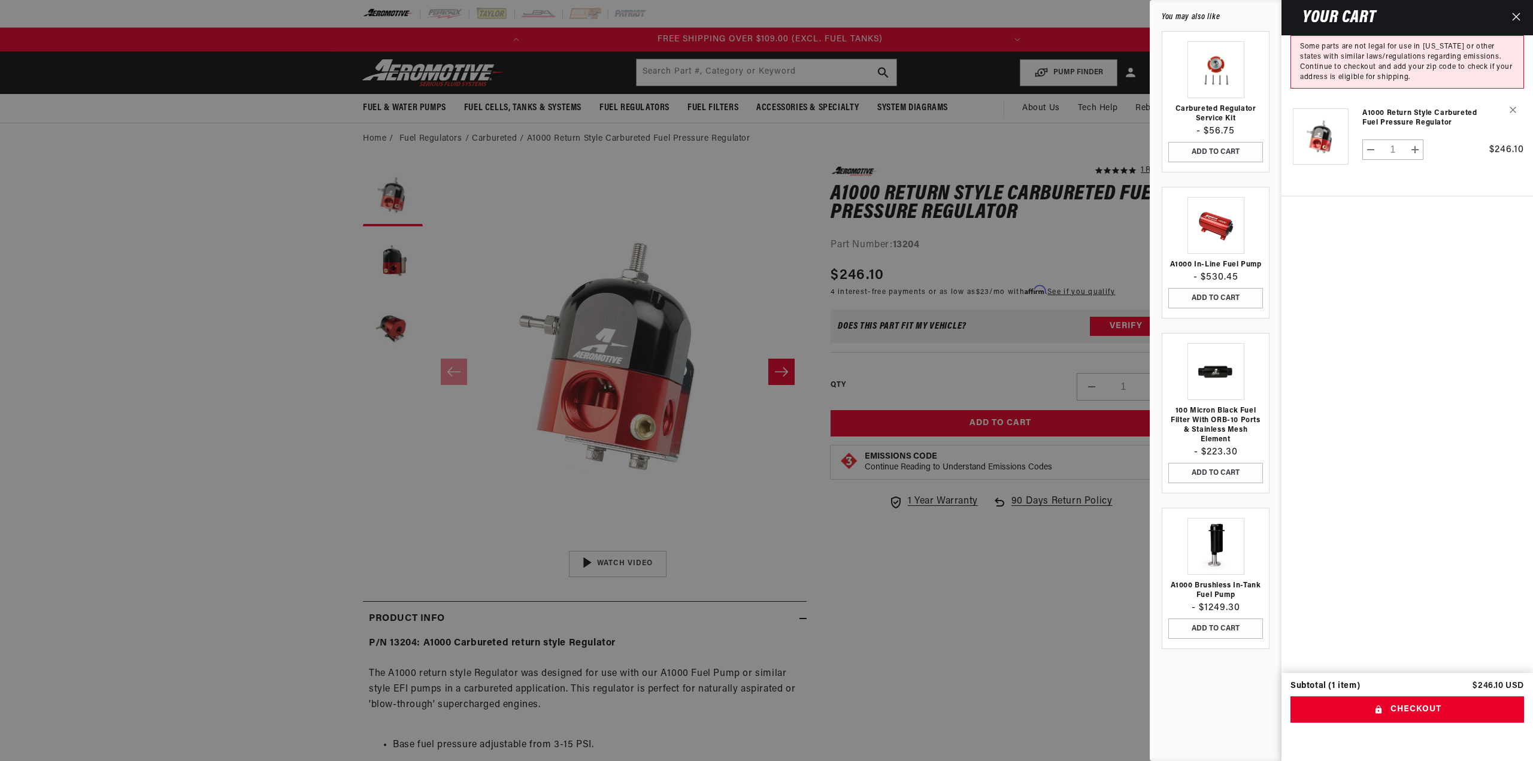
click at [757, 320] on cart-drawer-items "Product image Product Total Quantity A1000 Return Style Carbureted Fuel Pressur…" at bounding box center [1408, 384] width 252 height 577
click at [757, 320] on button "Checkout" at bounding box center [1408, 709] width 234 height 27
